Goal: Communication & Community: Answer question/provide support

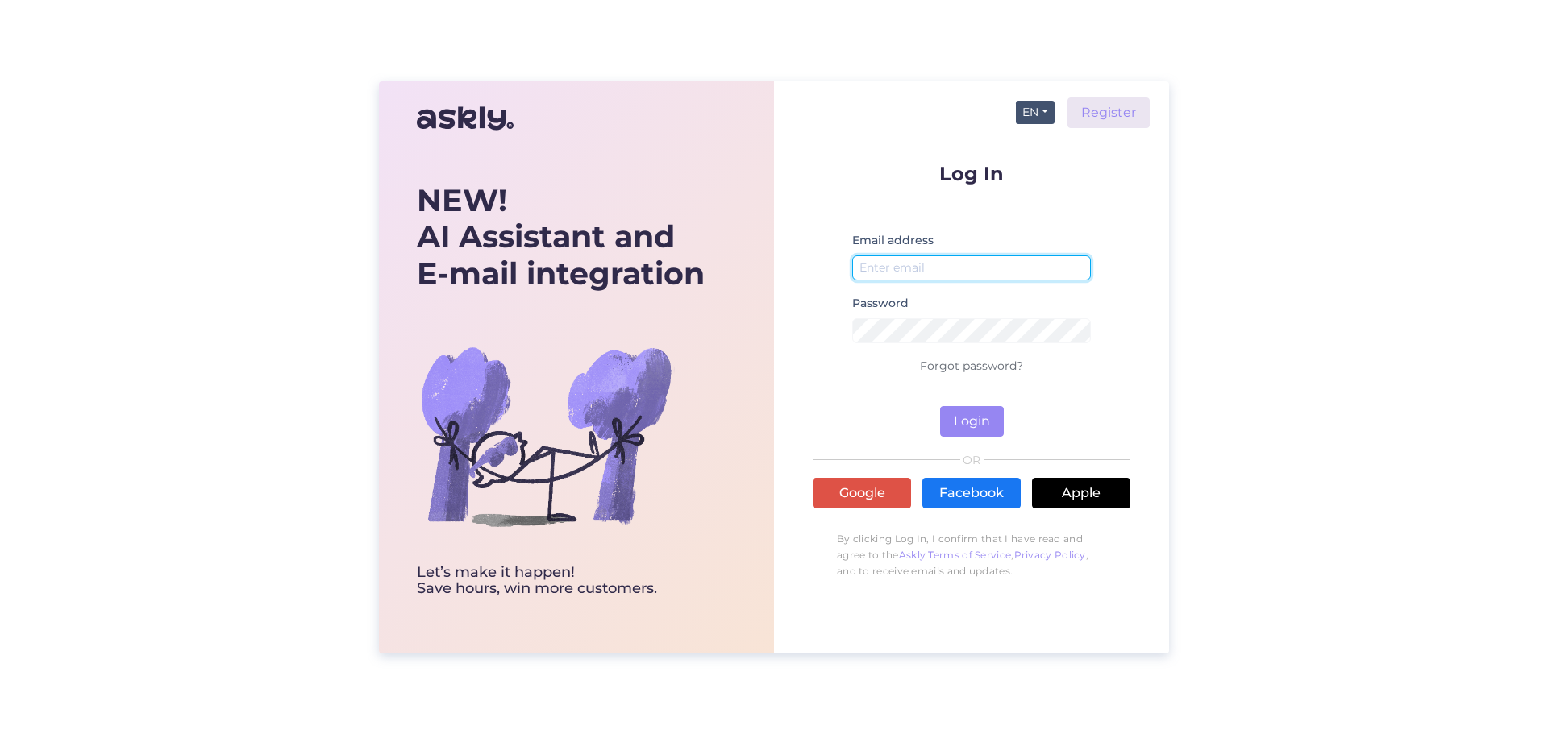
type input "[EMAIL_ADDRESS][DOMAIN_NAME]"
click at [1048, 112] on button "EN" at bounding box center [1035, 112] width 39 height 23
click at [1030, 141] on link "ET" at bounding box center [1027, 145] width 55 height 26
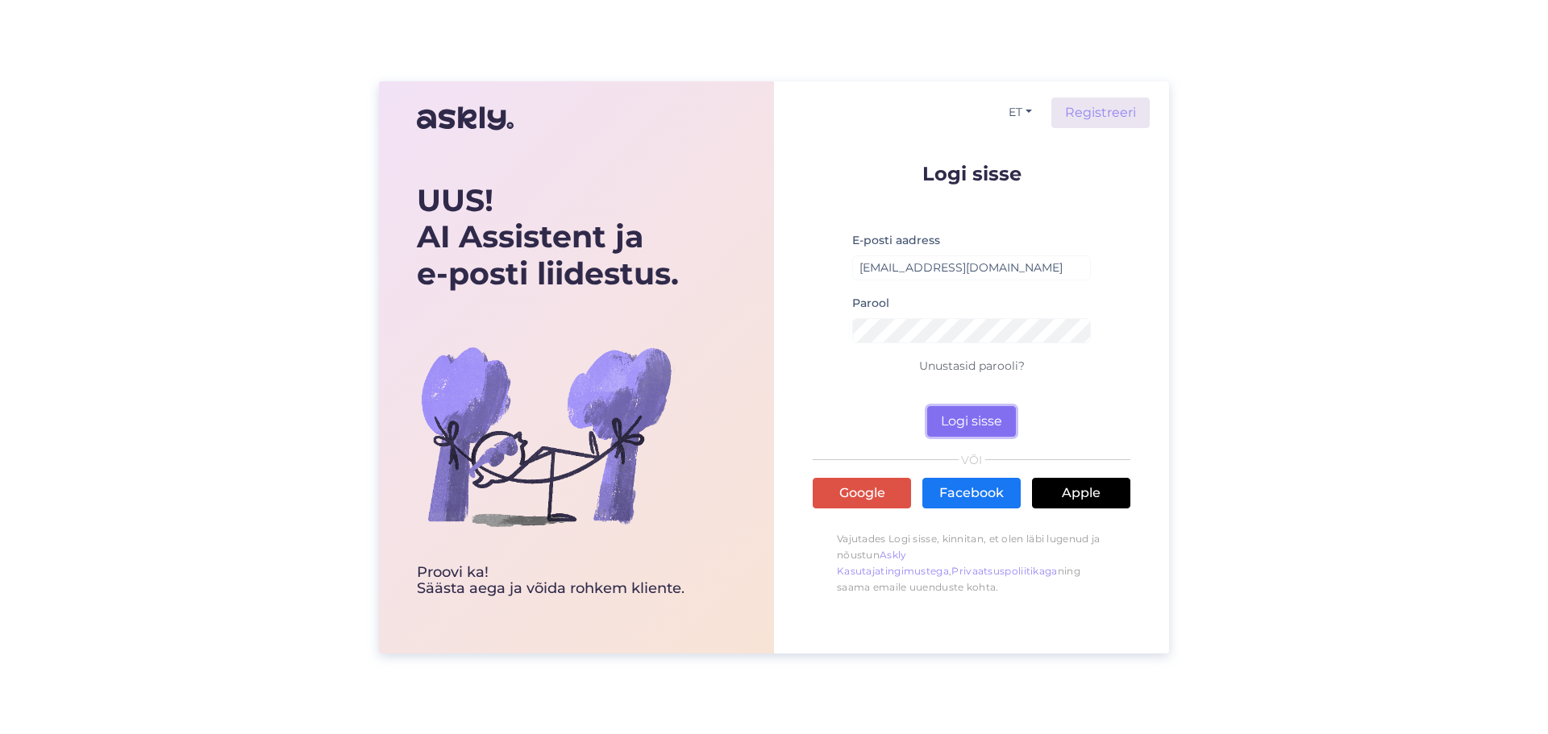
click at [988, 432] on button "Logi sisse" at bounding box center [971, 421] width 89 height 31
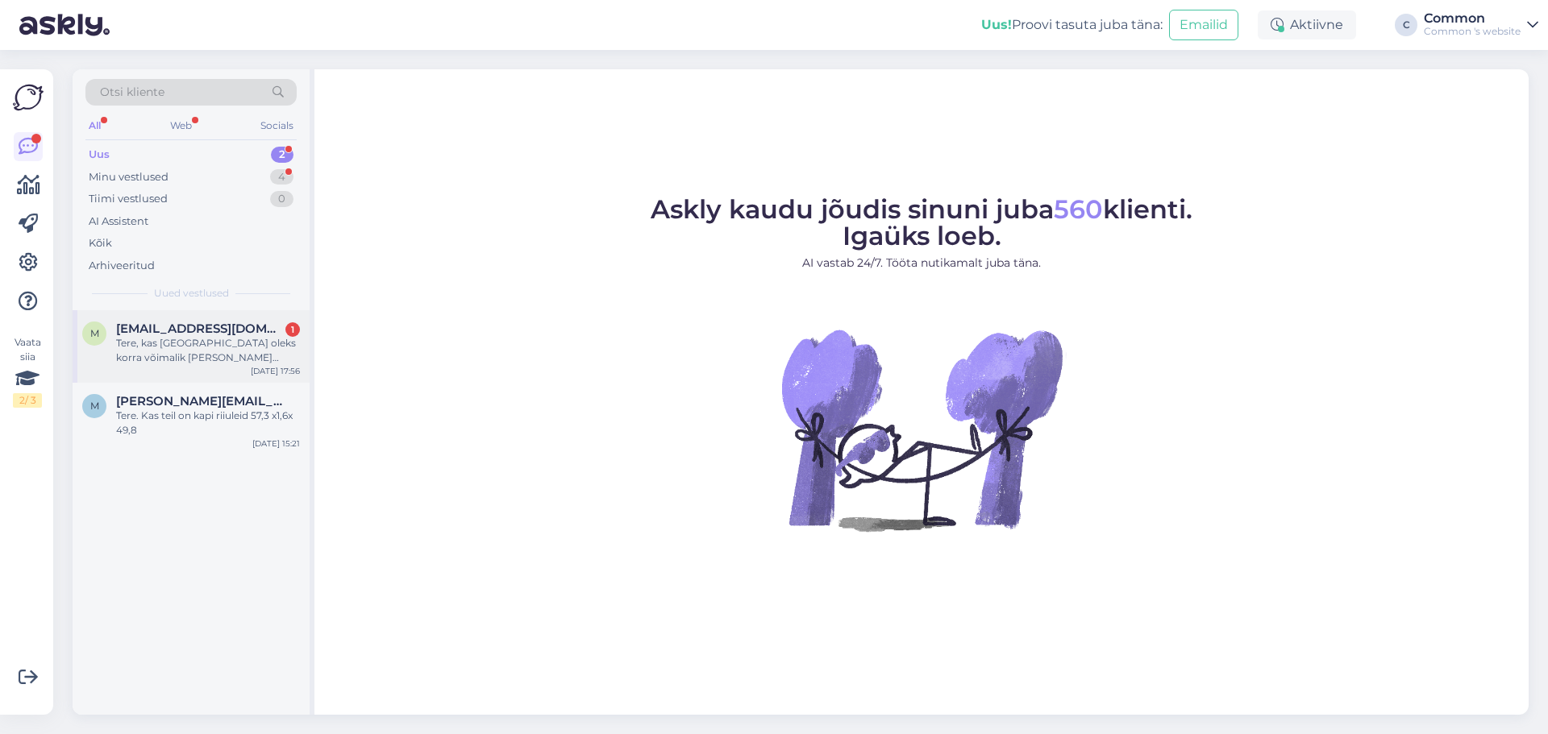
click at [264, 335] on div "[EMAIL_ADDRESS][DOMAIN_NAME] 1" at bounding box center [208, 329] width 184 height 15
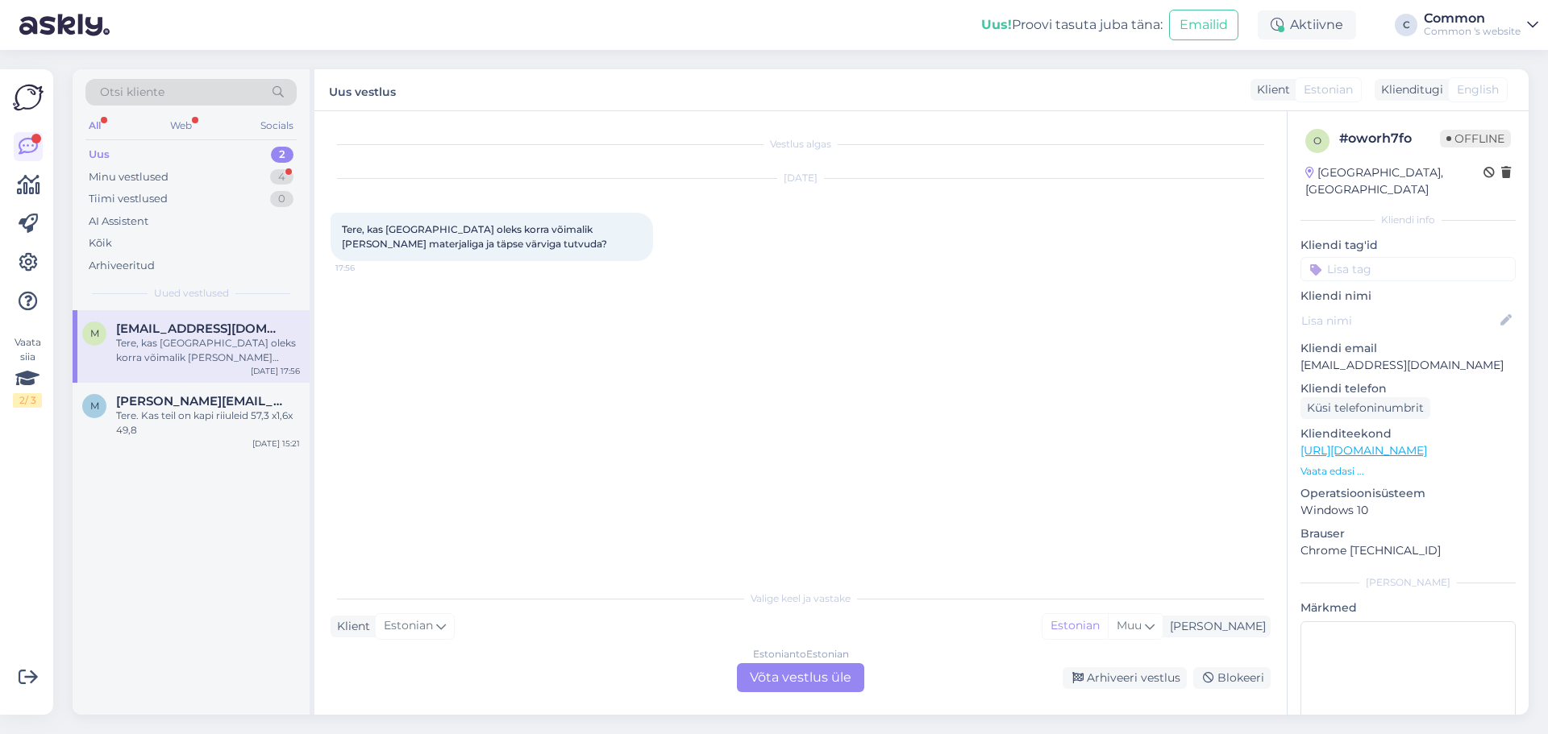
click at [1350, 464] on p "Vaata edasi ..." at bounding box center [1407, 471] width 215 height 15
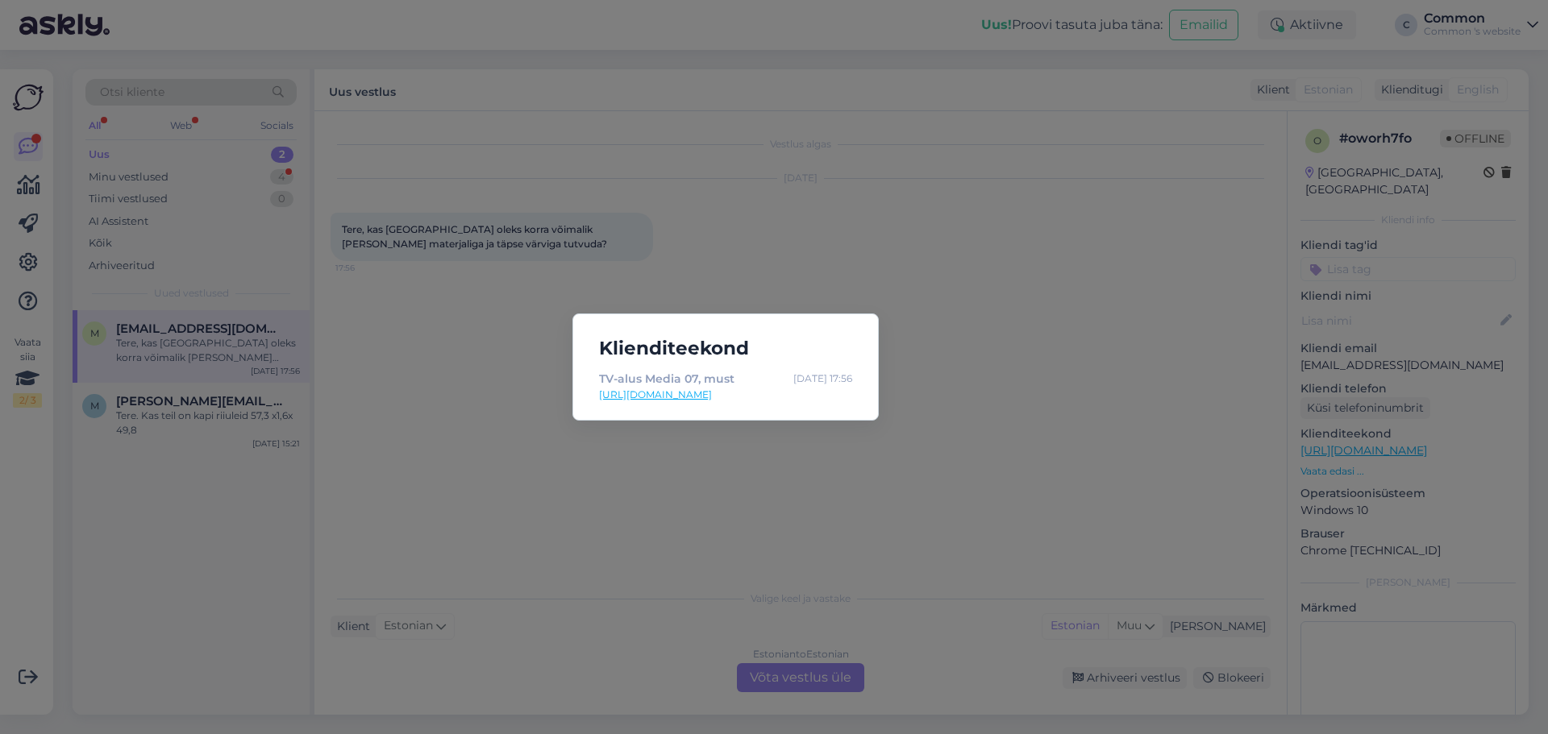
click at [796, 398] on link "[URL][DOMAIN_NAME]" at bounding box center [725, 395] width 253 height 15
click at [746, 89] on div "Klienditeekond TV-alus Media 07, must [DATE] 17:56 [URL][DOMAIN_NAME]" at bounding box center [774, 367] width 1548 height 734
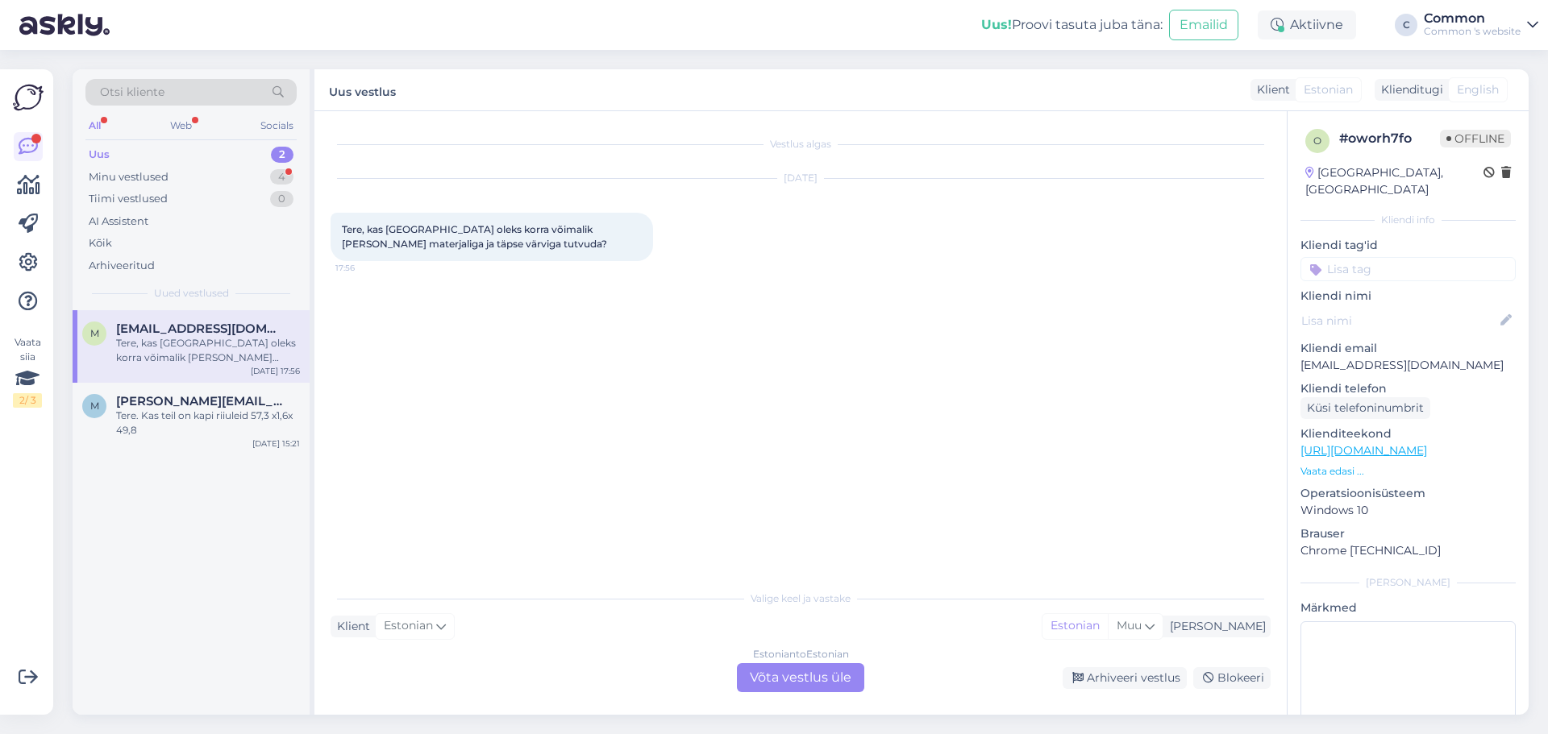
click at [777, 674] on div "Estonian to Estonian Võta vestlus üle" at bounding box center [800, 678] width 127 height 29
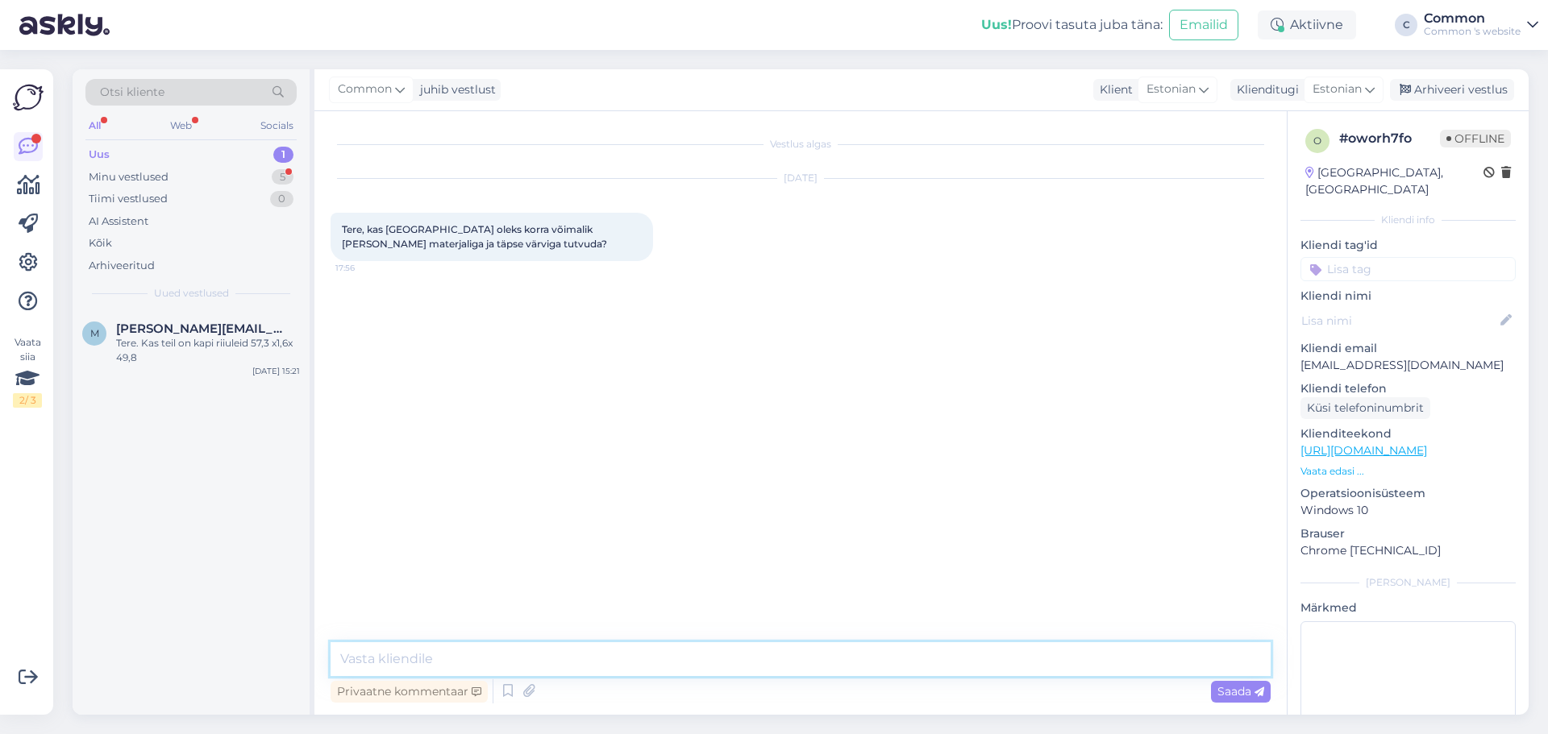
click at [658, 654] on textarea at bounding box center [801, 660] width 940 height 34
click at [451, 654] on textarea "Tere," at bounding box center [801, 660] width 940 height 34
click at [625, 655] on textarea "Tere, [GEOGRAPHIC_DATA] olevate tooted on meil pakendis" at bounding box center [801, 660] width 940 height 34
click at [661, 642] on div "Vestlus algas [DATE] Tere, kas [GEOGRAPHIC_DATA] oleks korra võimalik [PERSON_N…" at bounding box center [800, 413] width 972 height 604
click at [686, 660] on textarea "Tere, [GEOGRAPHIC_DATA] olevate tooted on meil pakendis" at bounding box center [801, 660] width 940 height 34
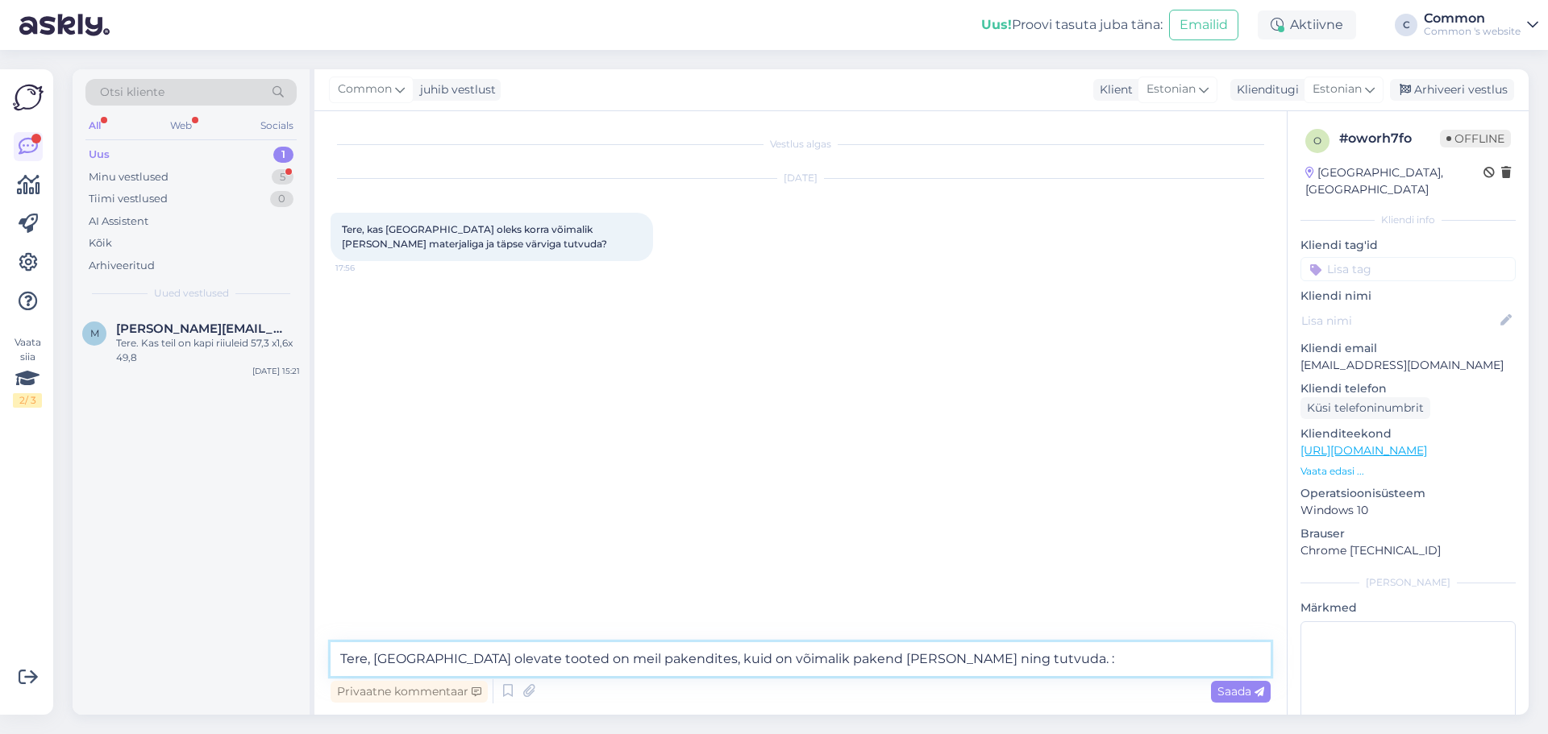
type textarea "Tere, laos olevate tooted on meil pakendites, kuid on võimalik pakend [PERSON_N…"
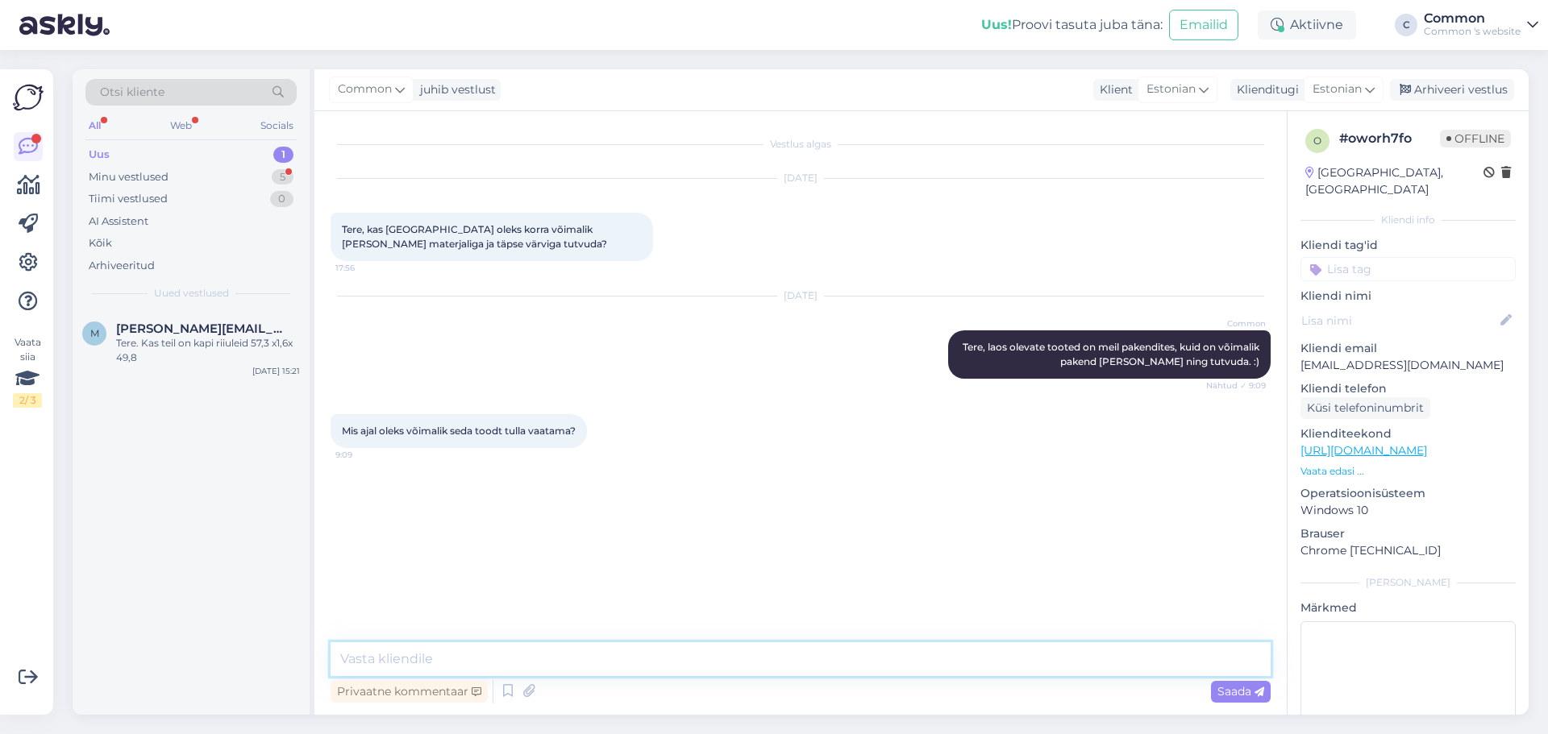
click at [548, 651] on textarea at bounding box center [801, 660] width 940 height 34
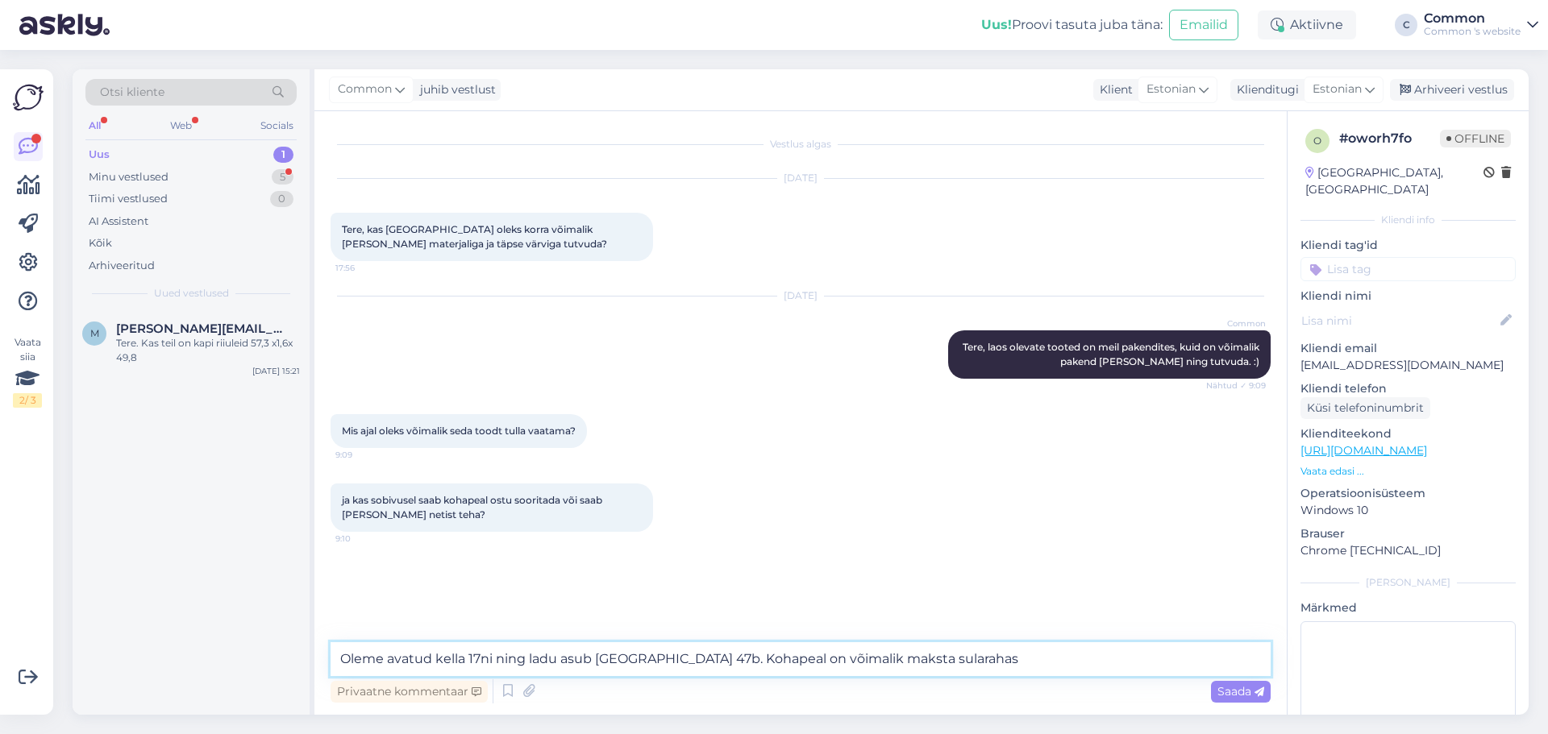
click at [863, 653] on textarea "Oleme avatud kella 17ni ning ladu asub [GEOGRAPHIC_DATA] 47b. Kohapeal on võima…" at bounding box center [801, 660] width 940 height 34
click at [963, 659] on textarea "Oleme avatud kella 17ni ning ladu asub [GEOGRAPHIC_DATA] 47b. Kohapeal on võima…" at bounding box center [801, 660] width 940 height 34
click at [882, 659] on textarea "Oleme avatud kella 17ni ning ladu asub [GEOGRAPHIC_DATA] 47b. Kohapeal on võima…" at bounding box center [801, 660] width 940 height 34
click at [1113, 651] on textarea "Oleme avatud kella 17ni ning ladu asub [GEOGRAPHIC_DATA] 47b. Kohapeal on võima…" at bounding box center [801, 660] width 940 height 34
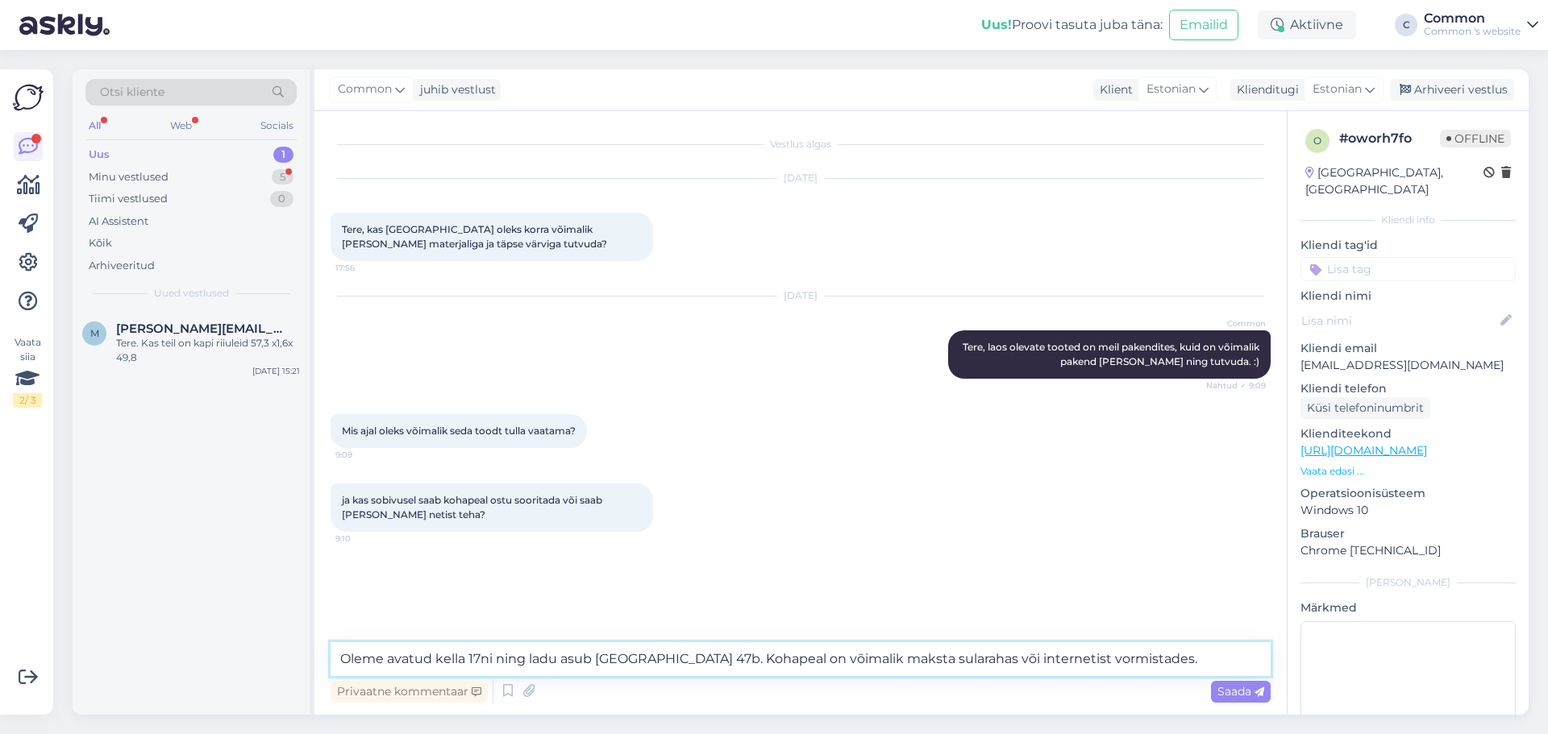
click at [1013, 657] on textarea "Oleme avatud kella 17ni ning ladu asub [GEOGRAPHIC_DATA] 47b. Kohapeal on võima…" at bounding box center [801, 660] width 940 height 34
click at [1013, 656] on textarea "Oleme avatud kella 17ni ning ladu asub [GEOGRAPHIC_DATA] 47b. Kohapeal on võima…" at bounding box center [801, 660] width 940 height 34
click at [1122, 656] on textarea "Oleme avatud kella 17ni ning ladu asub [GEOGRAPHIC_DATA] 47b. Kohapeal on võima…" at bounding box center [801, 660] width 940 height 34
click at [1013, 659] on textarea "Oleme avatud kella 17ni ning ladu asub [GEOGRAPHIC_DATA] 47b. Kohapeal on võima…" at bounding box center [801, 660] width 940 height 34
click at [1101, 654] on textarea "Oleme avatud kella 17ni ning ladu asub [GEOGRAPHIC_DATA] 47b. Kohapeal on võima…" at bounding box center [801, 660] width 940 height 34
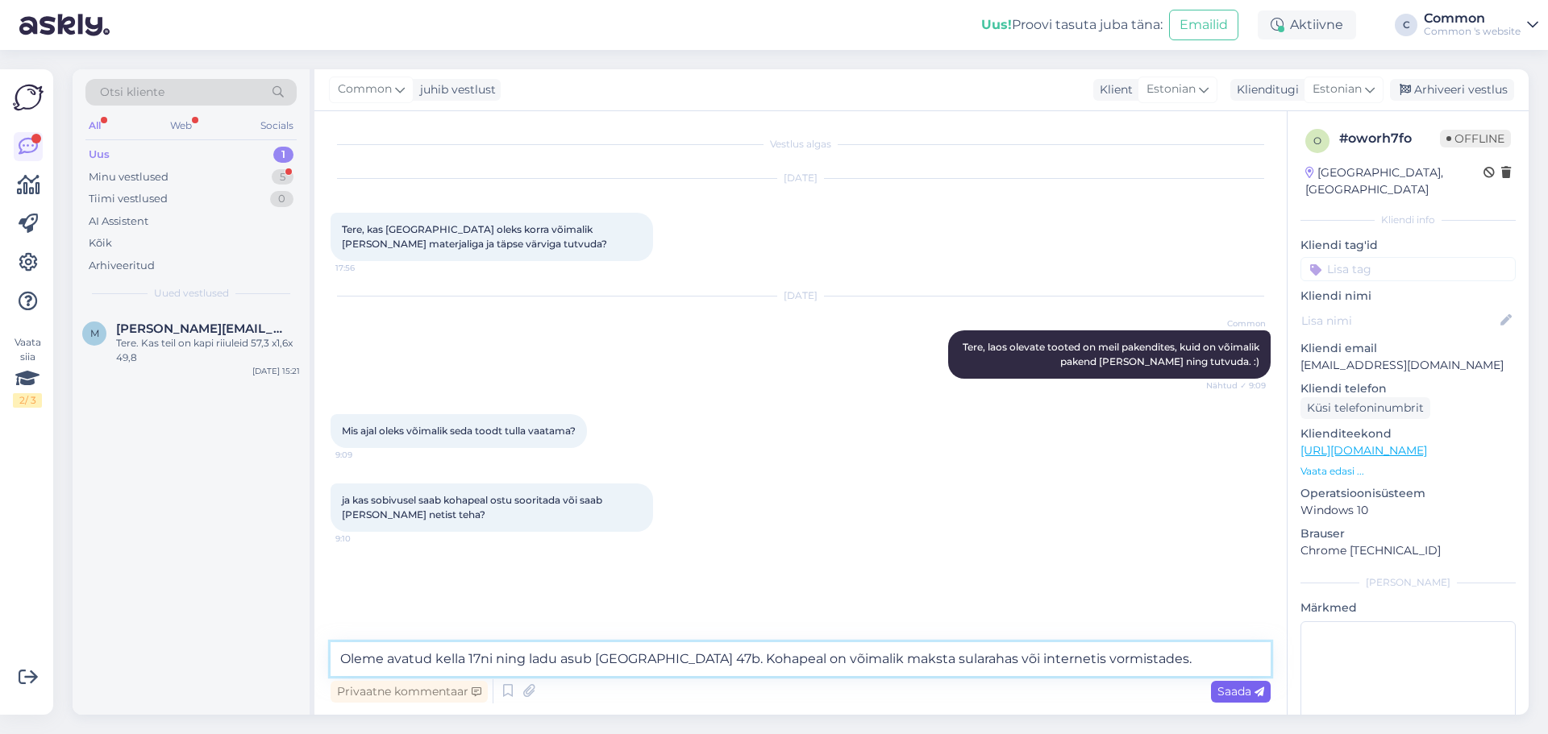
type textarea "Oleme avatud kella 17ni ning ladu asub [GEOGRAPHIC_DATA] 47b. Kohapeal on võima…"
click at [1228, 694] on span "Saada" at bounding box center [1240, 691] width 47 height 15
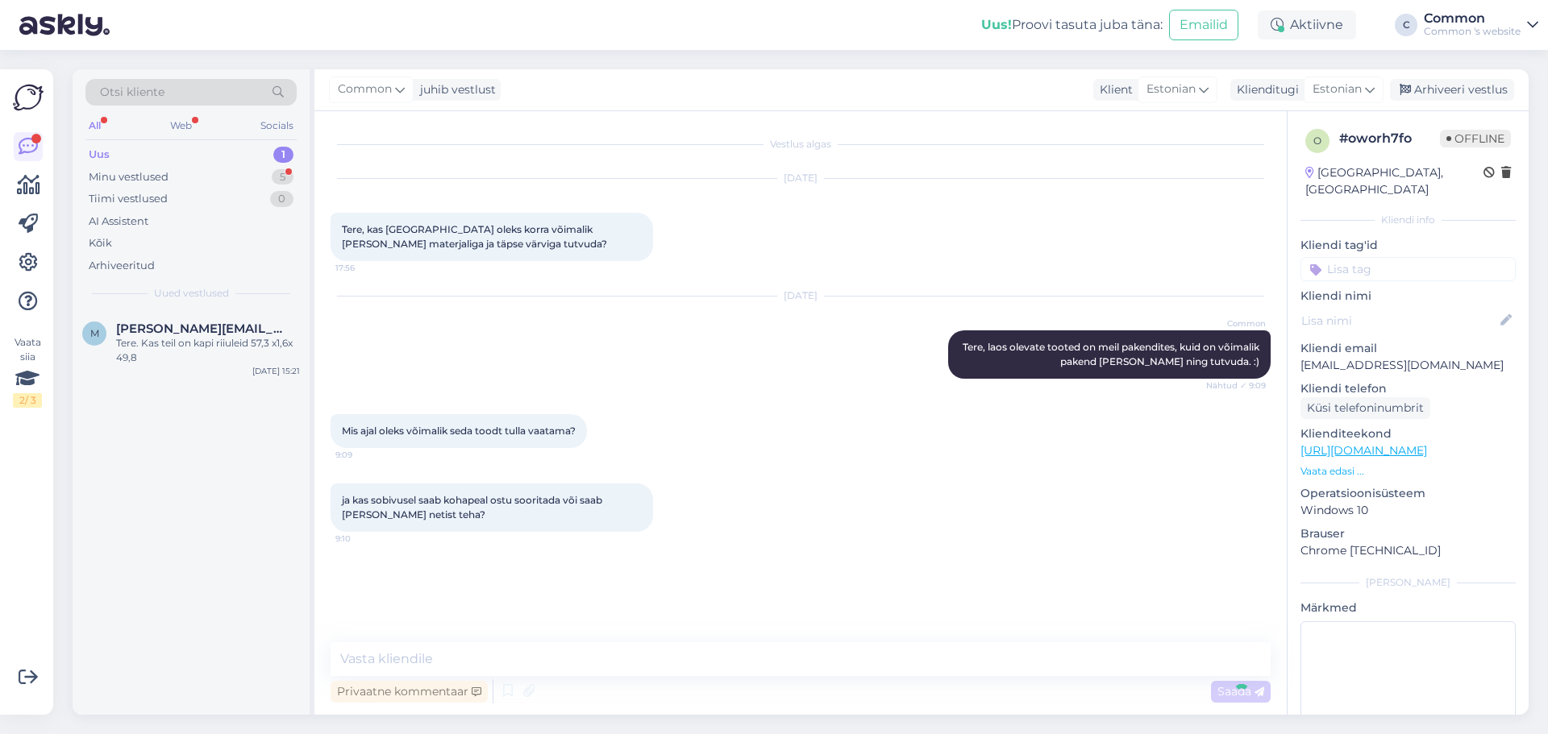
scroll to position [6, 0]
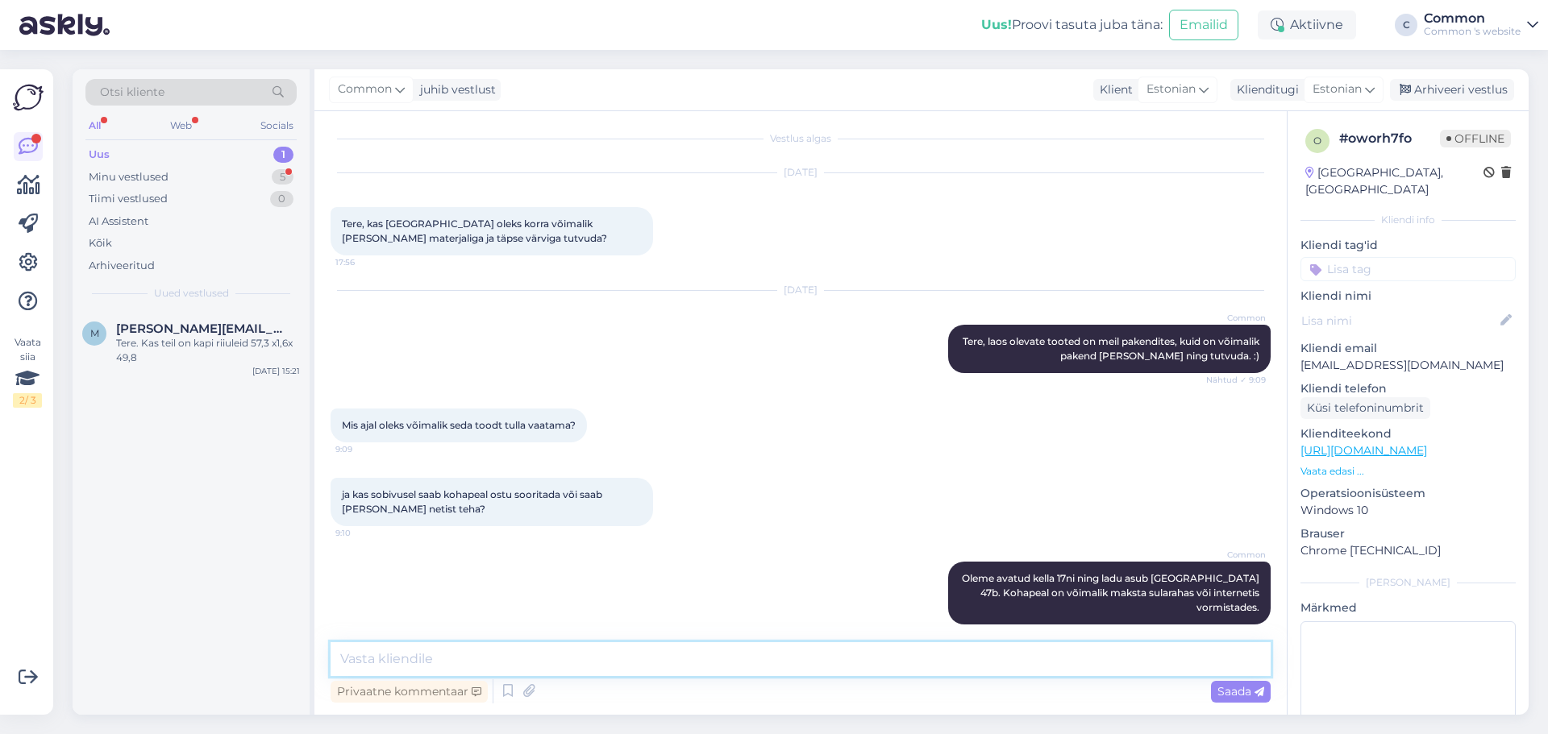
click at [772, 660] on textarea at bounding box center [801, 660] width 940 height 34
type textarea "K"
paste textarea "ukse juurde jõudes helistada numbril 5022278"
click at [347, 654] on textarea "ukse juurde jõudes helistada numbril 5022278" at bounding box center [801, 660] width 940 height 34
click at [546, 659] on textarea "Kui [PERSON_NAME] ukse juurde jõudes helistada numbril 5022278" at bounding box center [801, 660] width 940 height 34
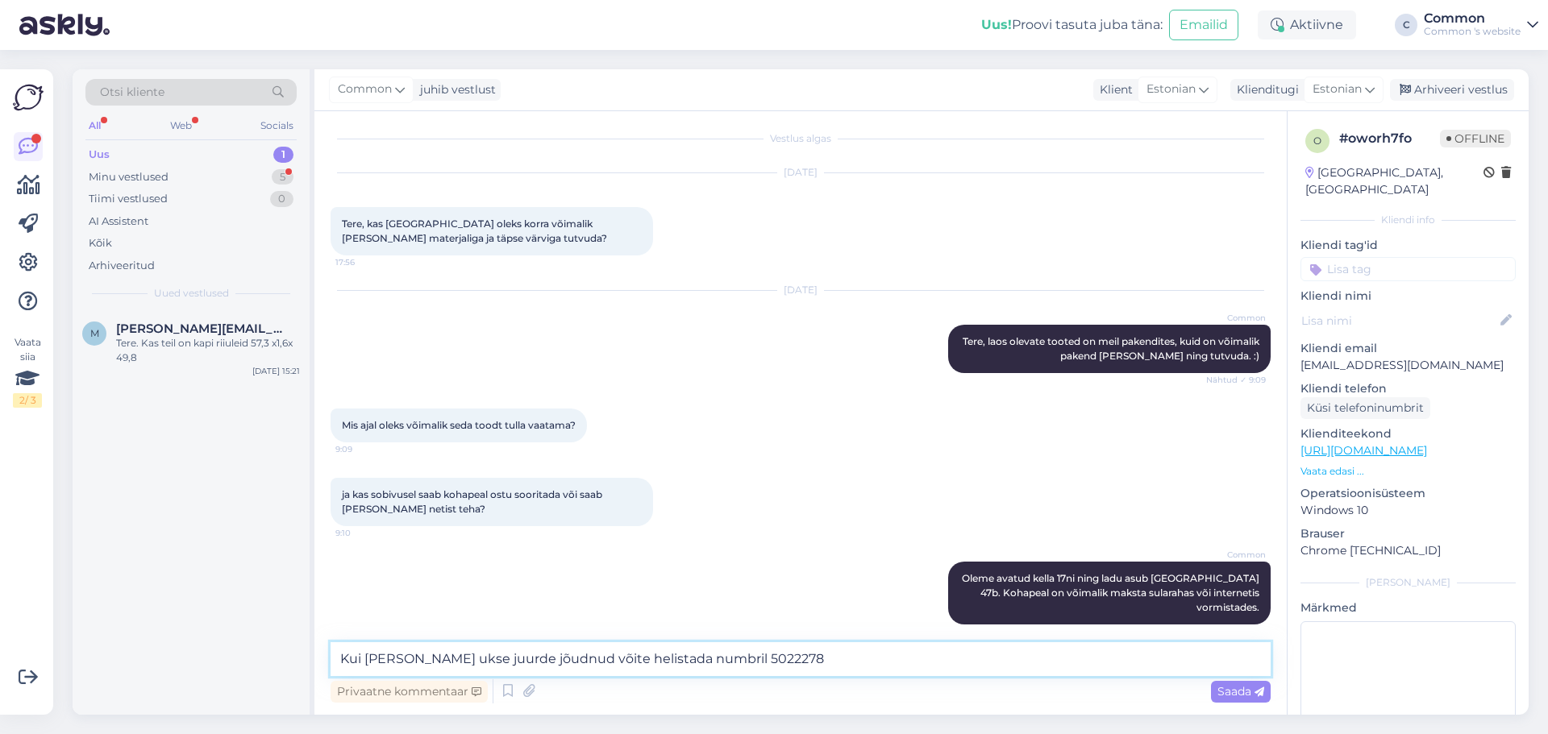
click at [782, 660] on textarea "Kui [PERSON_NAME] ukse juurde jõudnud võite helistada numbril 5022278" at bounding box center [801, 660] width 940 height 34
click at [796, 660] on textarea "Kui [PERSON_NAME] ukse juurde jõudnud võite helistada numbril 5022278." at bounding box center [801, 660] width 940 height 34
type textarea "Kui [PERSON_NAME] ukse juurde jõudnud võite helistada numbril 5022278."
click at [1246, 696] on span "Saada" at bounding box center [1240, 691] width 47 height 15
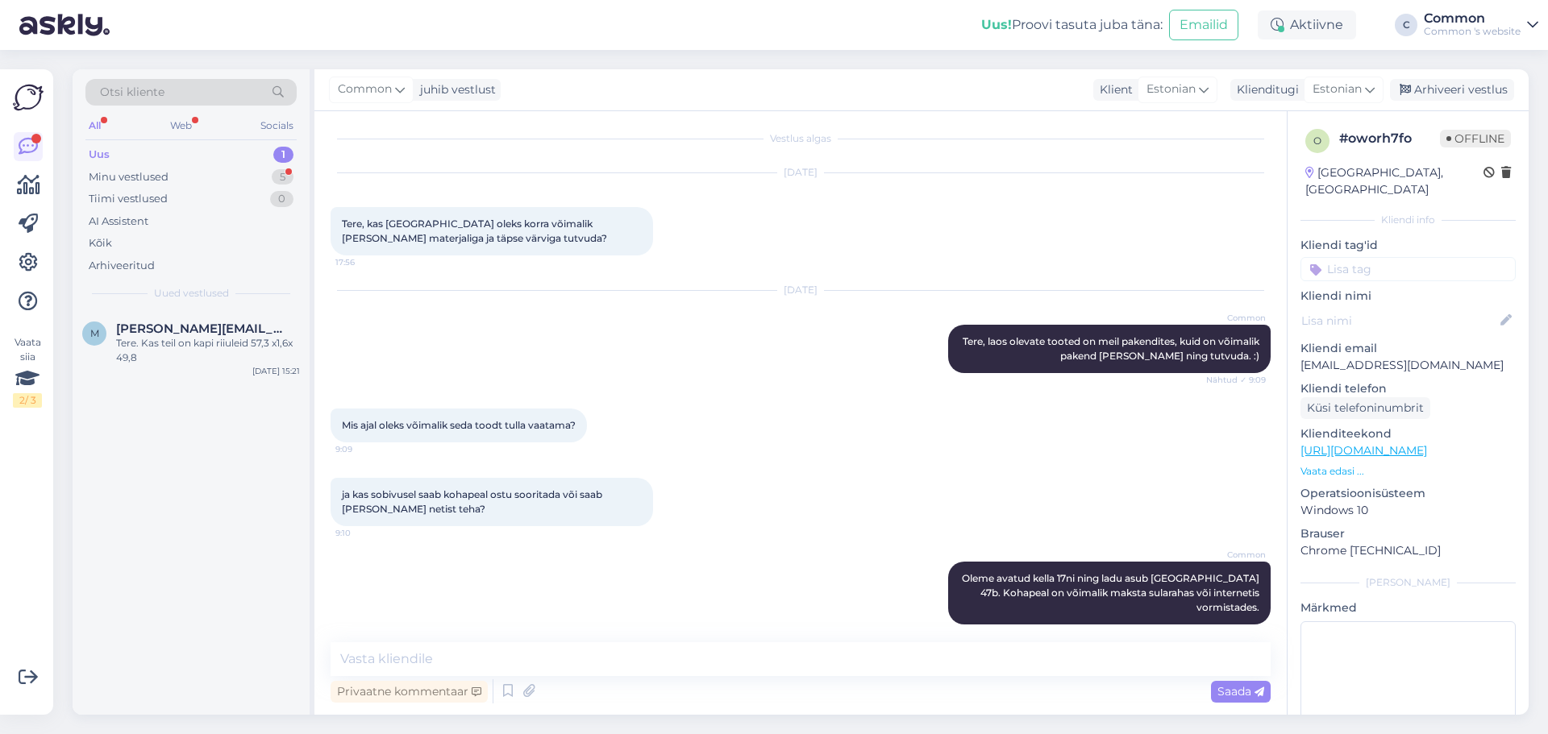
scroll to position [89, 0]
